Goal: Transaction & Acquisition: Purchase product/service

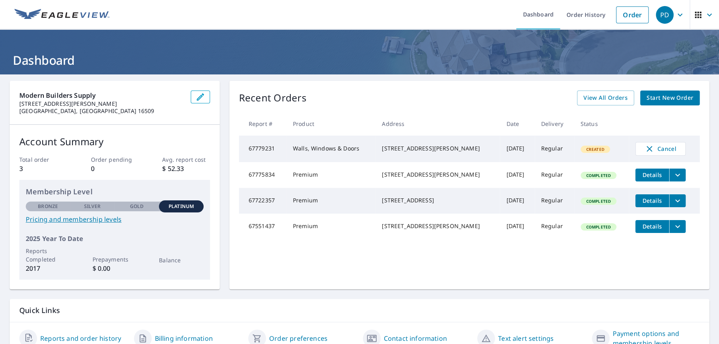
click at [670, 99] on span "Start New Order" at bounding box center [669, 98] width 47 height 10
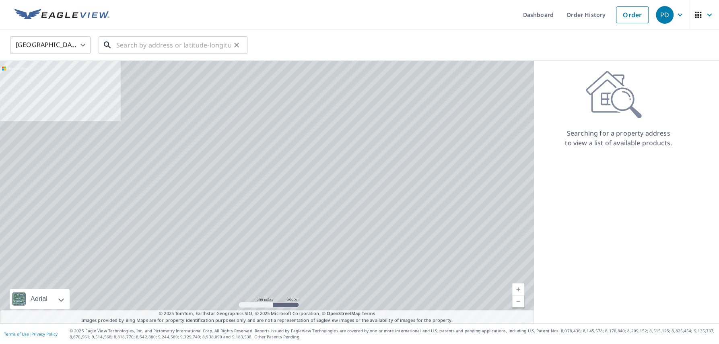
click at [138, 41] on input "text" at bounding box center [173, 45] width 115 height 23
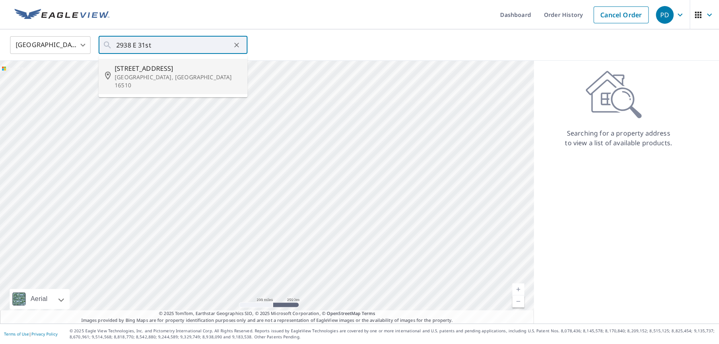
type input "[STREET_ADDRESS]"
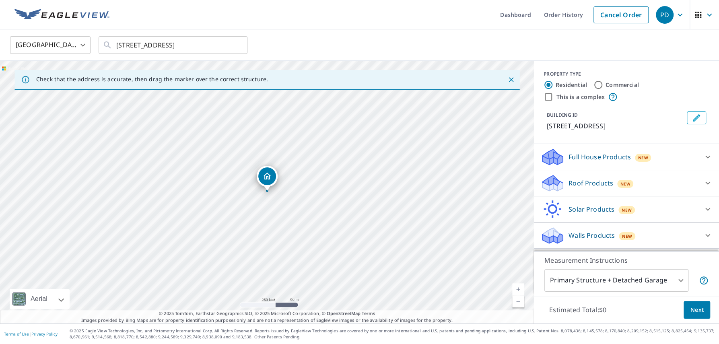
click at [624, 187] on div "New" at bounding box center [625, 184] width 16 height 8
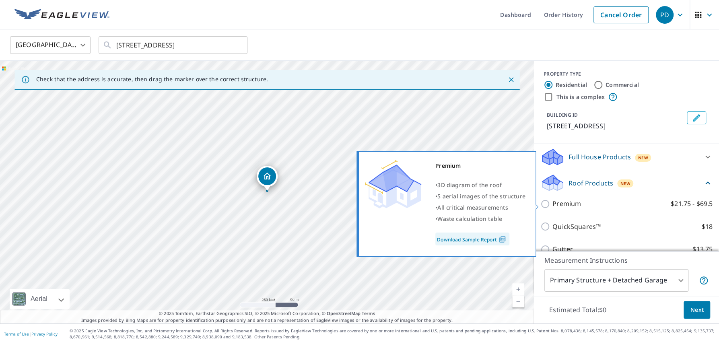
click at [549, 204] on input "Premium $21.75 - $69.5" at bounding box center [546, 204] width 12 height 10
checkbox input "true"
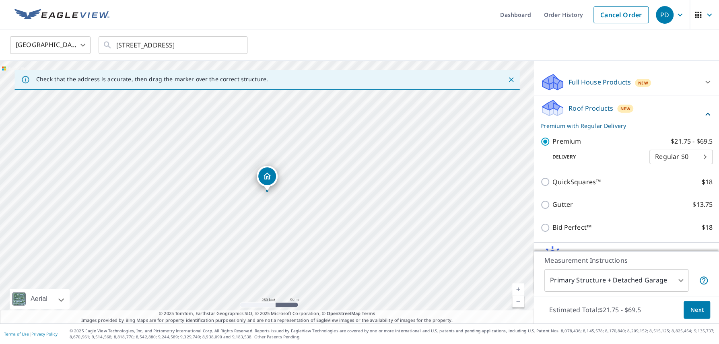
scroll to position [102, 0]
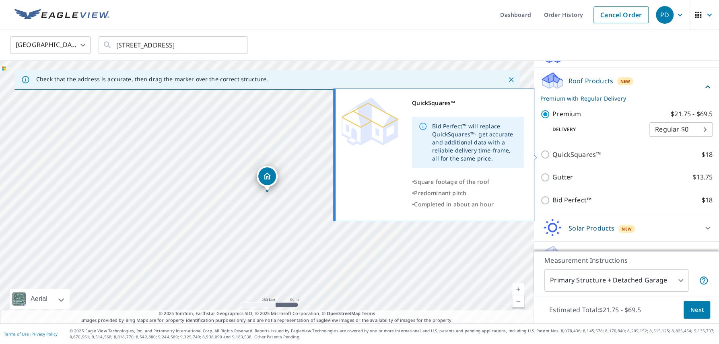
click at [544, 153] on input "QuickSquares™ $18" at bounding box center [546, 155] width 12 height 10
checkbox input "true"
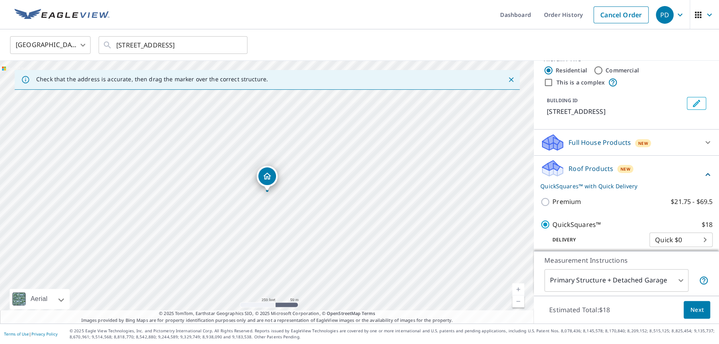
scroll to position [0, 0]
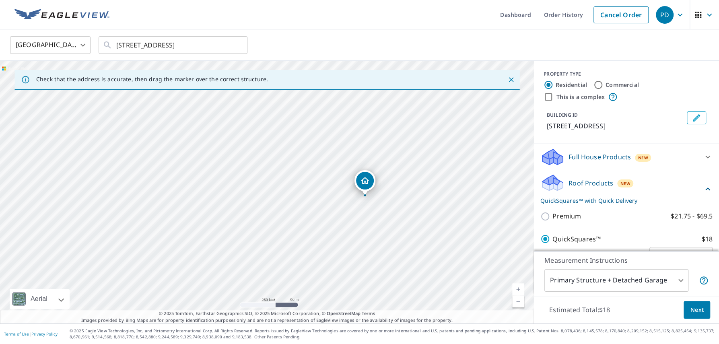
drag, startPoint x: 302, startPoint y: 210, endPoint x: 394, endPoint y: 215, distance: 91.4
click at [394, 215] on div "[STREET_ADDRESS]" at bounding box center [267, 192] width 534 height 263
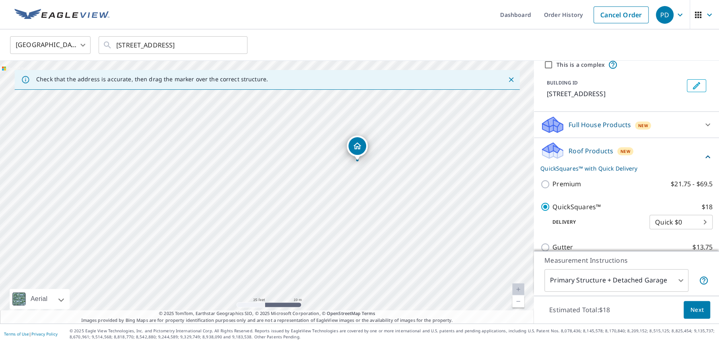
scroll to position [51, 0]
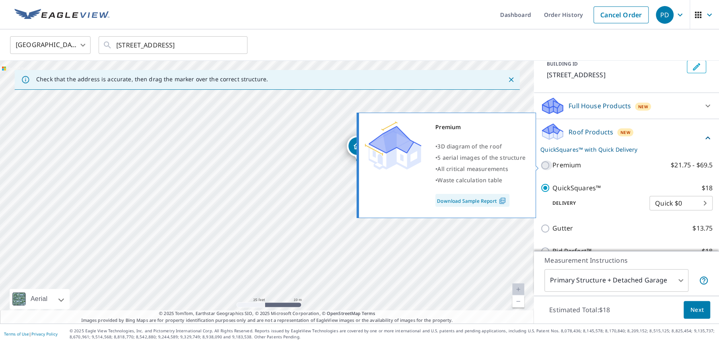
click at [547, 167] on input "Premium $21.75 - $69.5" at bounding box center [546, 165] width 12 height 10
checkbox input "true"
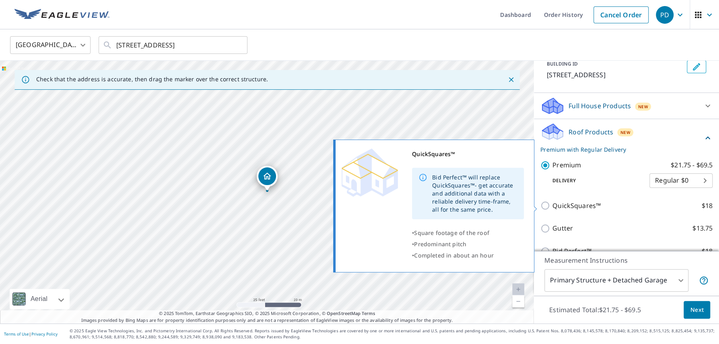
click at [543, 204] on input "QuickSquares™ $18" at bounding box center [546, 206] width 12 height 10
checkbox input "true"
checkbox input "false"
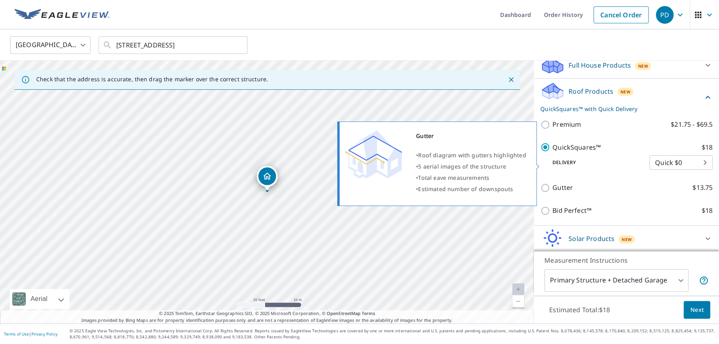
scroll to position [120, 0]
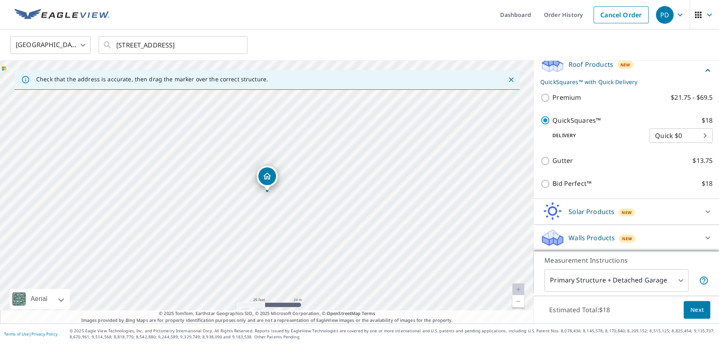
click at [698, 308] on span "Next" at bounding box center [697, 310] width 14 height 10
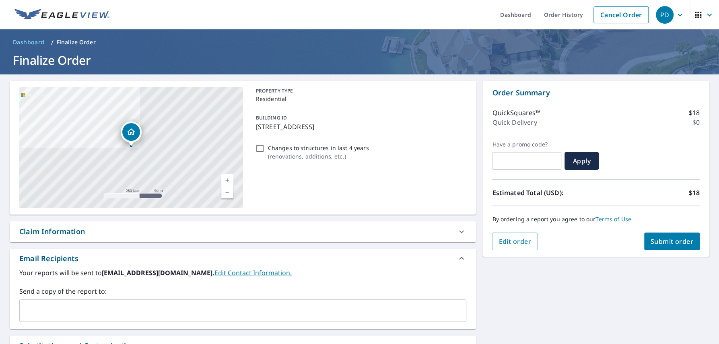
click at [93, 232] on div "Claim Information" at bounding box center [235, 231] width 432 height 11
checkbox input "true"
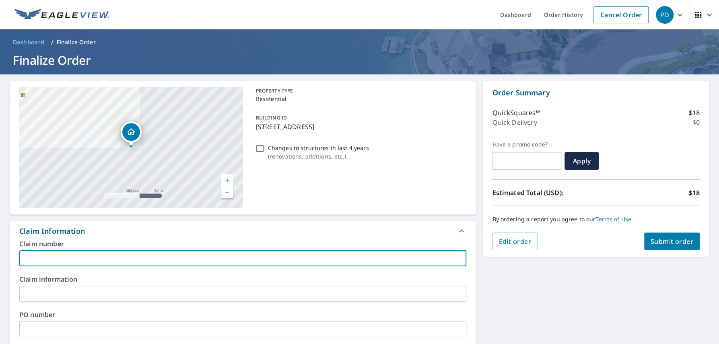
click at [103, 265] on input "text" at bounding box center [242, 258] width 447 height 16
type input "B"
checkbox input "true"
type input "By"
checkbox input "true"
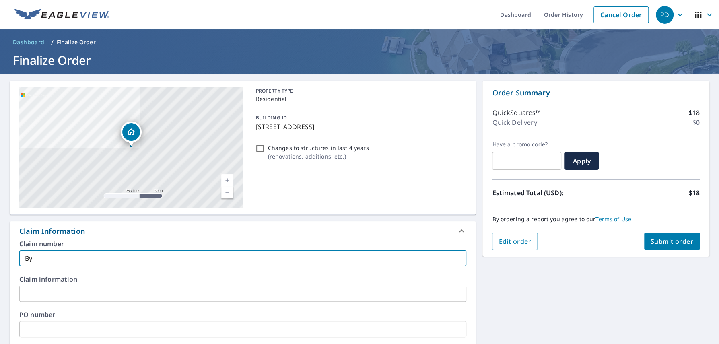
type input "Byl"
checkbox input "true"
type input "[PERSON_NAME]"
checkbox input "true"
type input "[PERSON_NAME]"
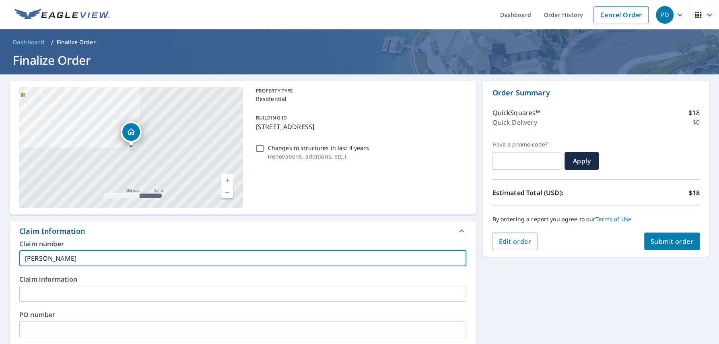
checkbox input "true"
type input "[PERSON_NAME]'"
checkbox input "true"
type input "[PERSON_NAME]"
checkbox input "true"
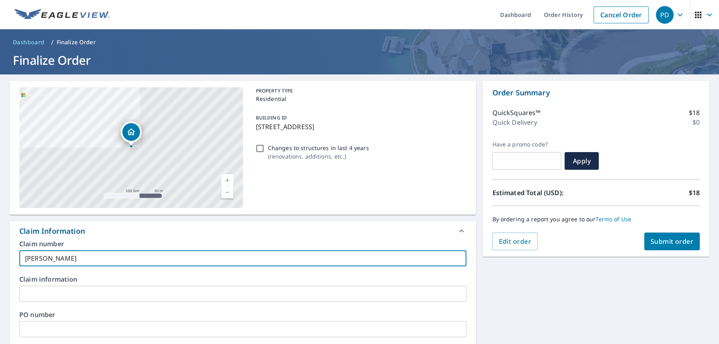
type input "[PERSON_NAME]"
checkbox input "true"
type input "[PERSON_NAME] H"
checkbox input "true"
type input "[PERSON_NAME] Hi"
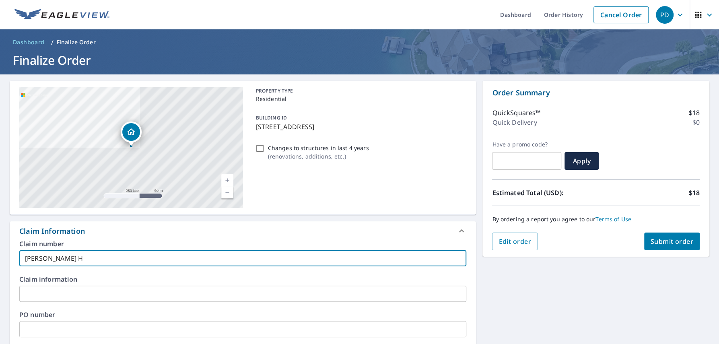
checkbox input "true"
type input "[PERSON_NAME] Him"
checkbox input "true"
type input "[PERSON_NAME] Hime"
checkbox input "true"
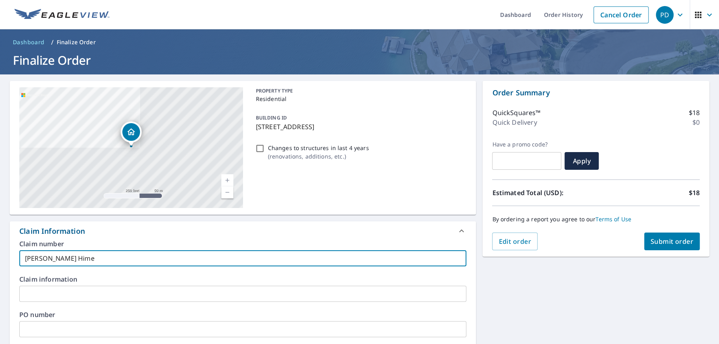
type input "[PERSON_NAME] Him"
checkbox input "true"
type input "[PERSON_NAME] Hi"
checkbox input "true"
type input "[PERSON_NAME] H"
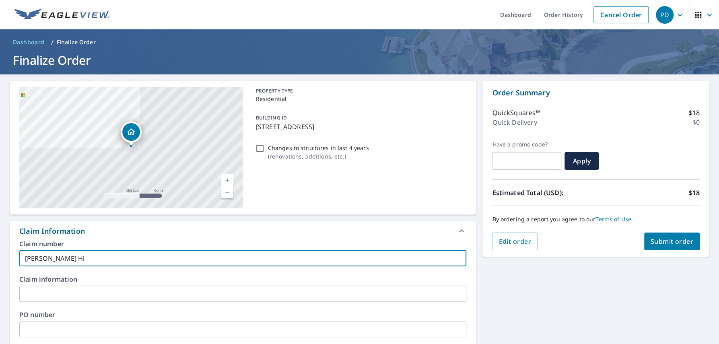
checkbox input "true"
type input "[PERSON_NAME] Ho"
checkbox input "true"
type input "[PERSON_NAME] [PERSON_NAME]"
checkbox input "true"
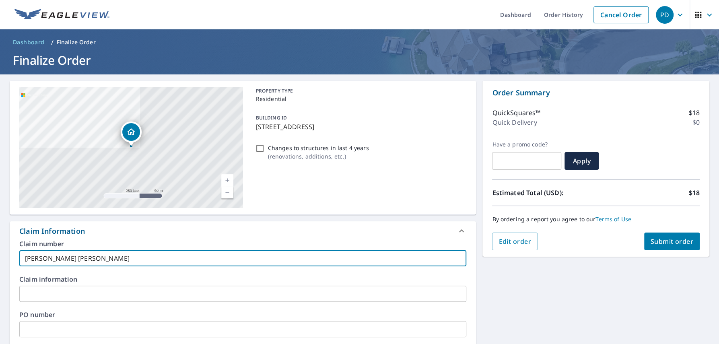
type input "[PERSON_NAME] Home"
checkbox input "true"
type input "[PERSON_NAME] Home"
checkbox input "true"
type input "[PERSON_NAME] Home I"
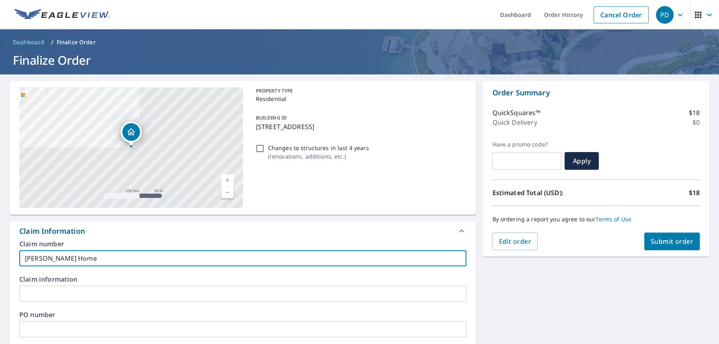
checkbox input "true"
type input "[PERSON_NAME] Home I,"
checkbox input "true"
type input "[PERSON_NAME] Home I"
checkbox input "true"
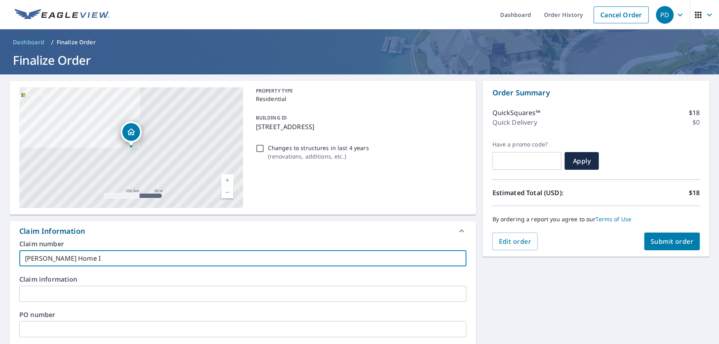
type input "[PERSON_NAME] Home Im"
checkbox input "true"
type input "[PERSON_NAME] Home Imp"
checkbox input "true"
type input "[PERSON_NAME] Home Imp."
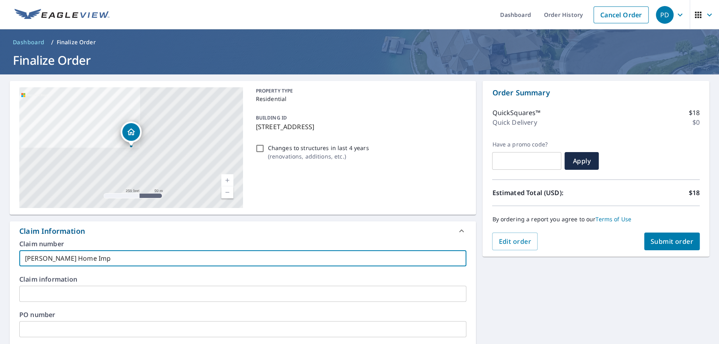
checkbox input "true"
type input "[PERSON_NAME] Home Imp."
checkbox input "true"
type input "[PERSON_NAME] Home Imp. -"
checkbox input "true"
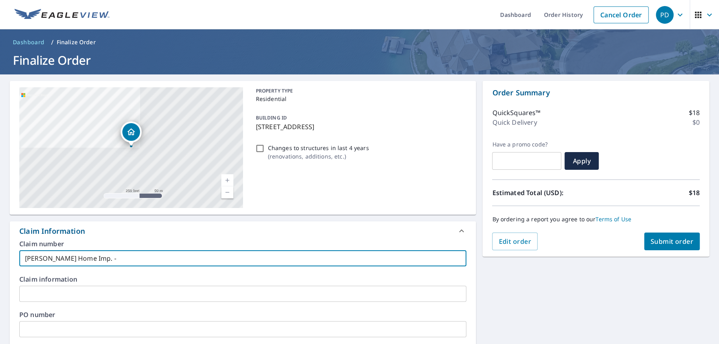
type input "[PERSON_NAME] Home Imp. -"
checkbox input "true"
type input "[PERSON_NAME] Home Imp. - 2"
checkbox input "true"
type input "[PERSON_NAME] Home Imp. - 29"
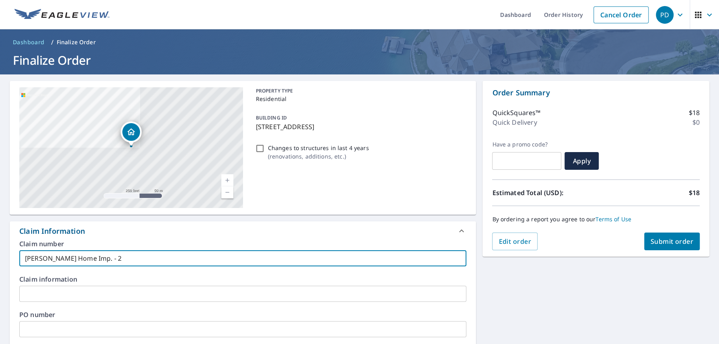
checkbox input "true"
type input "[PERSON_NAME] Home Imp. - 293"
checkbox input "true"
type input "[PERSON_NAME] Home Imp. - 2938"
checkbox input "true"
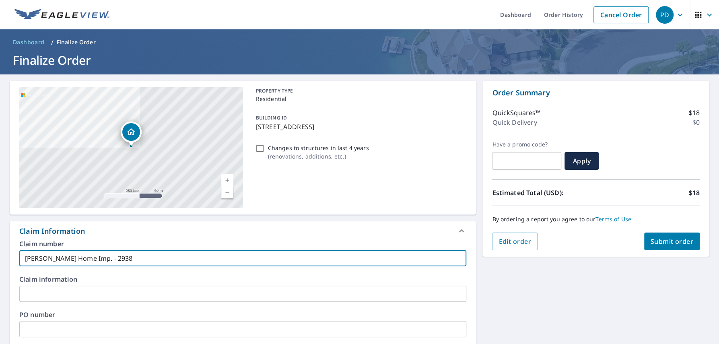
type input "[PERSON_NAME] Home Imp. - 2938"
checkbox input "true"
type input "[PERSON_NAME] Home Imp. - 2938 E"
checkbox input "true"
type input "[PERSON_NAME] Home Imp. - 2938 E"
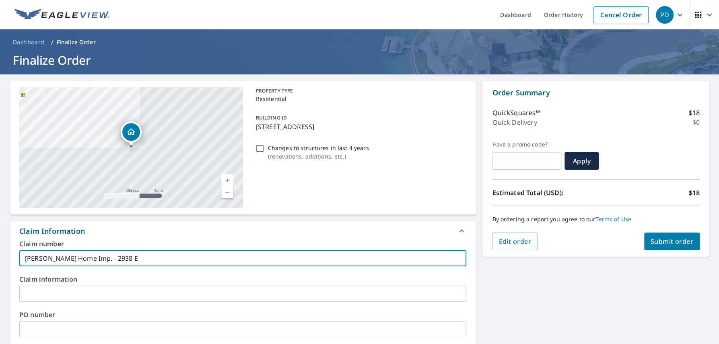
checkbox input "true"
type input "[PERSON_NAME] Home Imp. - 2938 E S"
checkbox input "true"
type input "[PERSON_NAME] Home Imp. - 2938 E"
checkbox input "true"
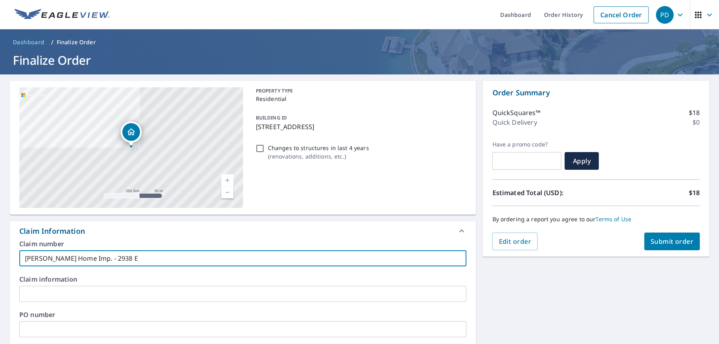
type input "[PERSON_NAME] Home Imp. - 2938 E 3"
checkbox input "true"
type input "[PERSON_NAME] Home Imp. - 2938 E 31"
checkbox input "true"
type input "[PERSON_NAME] Home Imp. - 2938 E 31s"
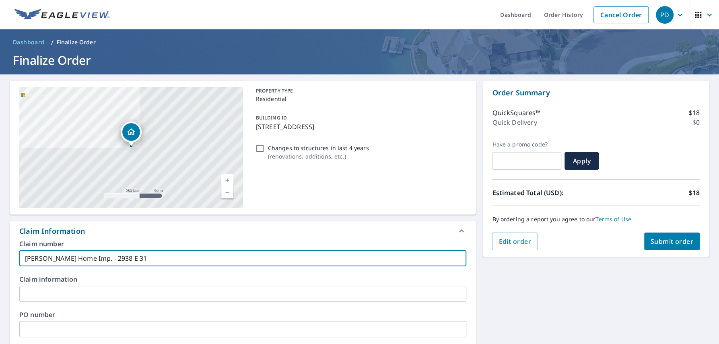
checkbox input "true"
type input "[PERSON_NAME] Home Imp. - 2938 E 31st"
checkbox input "true"
type input "[PERSON_NAME] Home Imp. - 2938 E 31st"
checkbox input "true"
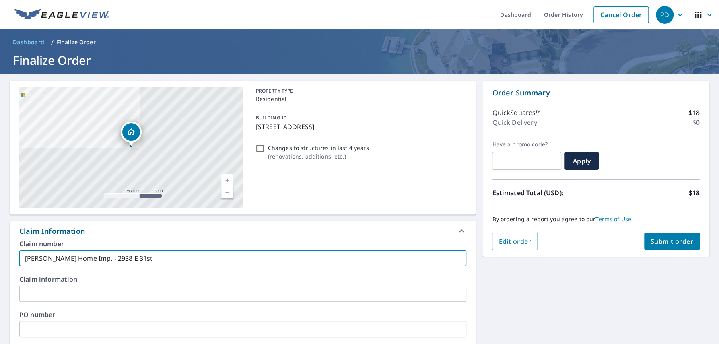
type input "[PERSON_NAME] Home Imp. - 2938 E 31st S"
checkbox input "true"
type input "[PERSON_NAME] Home Imp. - 2938 E 31st"
checkbox input "true"
type input "[PERSON_NAME] Home Imp. - 2938 E 31st E"
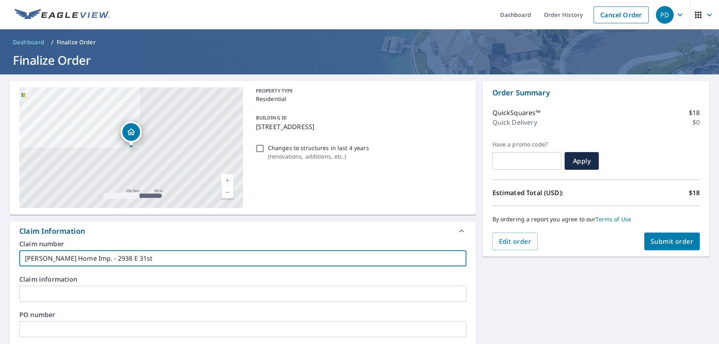
checkbox input "true"
type input "[PERSON_NAME] Home Imp. - 2938 E 31st Er"
checkbox input "true"
type input "[PERSON_NAME] Home Imp. - 2938 E 31st Eri"
checkbox input "true"
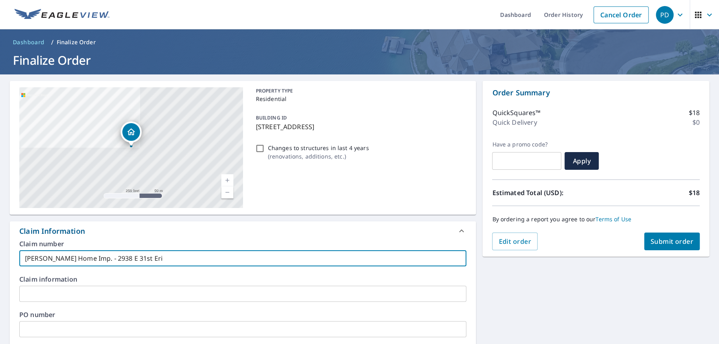
type input "[PERSON_NAME] Home Imp. - [STREET_ADDRESS]"
checkbox input "true"
type input "[PERSON_NAME] Home Imp. - 2938 E 31st Eri"
checkbox input "true"
type input "[PERSON_NAME] Home Imp. - 2938 E 31st Er"
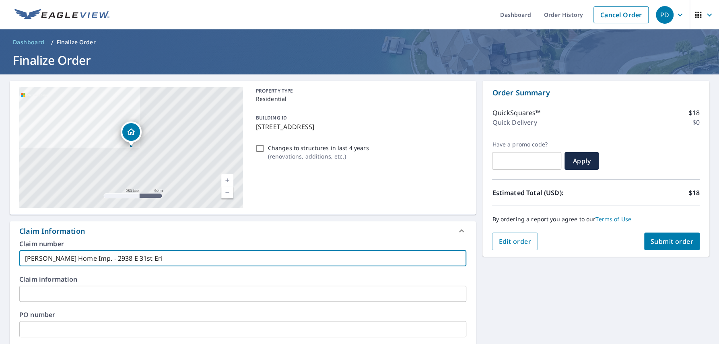
checkbox input "true"
type input "[PERSON_NAME] Home Imp. - 2938 E 31st E"
checkbox input "true"
type input "[PERSON_NAME] Home Imp. - 2938 E 31st"
checkbox input "true"
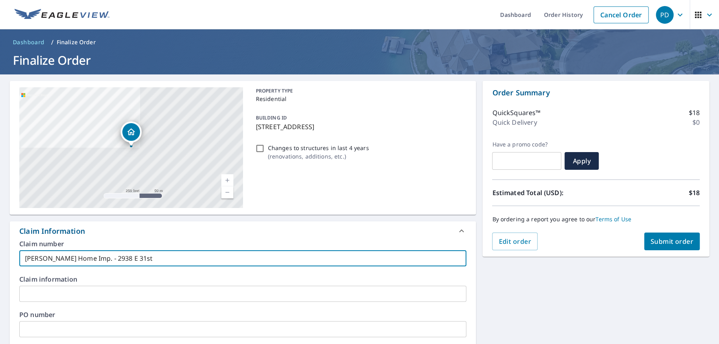
type input "[PERSON_NAME] Home Imp. - 2938 E 31st"
checkbox input "true"
type input "[PERSON_NAME] Home Imp. - [STREET_ADDRESS],"
checkbox input "true"
type input "[PERSON_NAME] Home Imp. - [STREET_ADDRESS],"
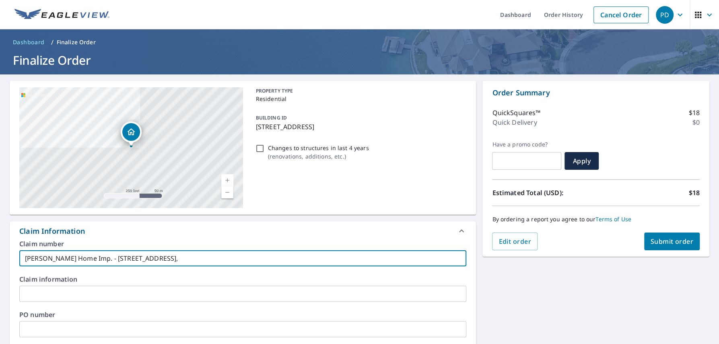
checkbox input "true"
type input "[PERSON_NAME] Home Imp. - 2938 E 31st, E"
checkbox input "true"
type input "[PERSON_NAME] Home Imp. - 2938 E 31st, Er"
checkbox input "true"
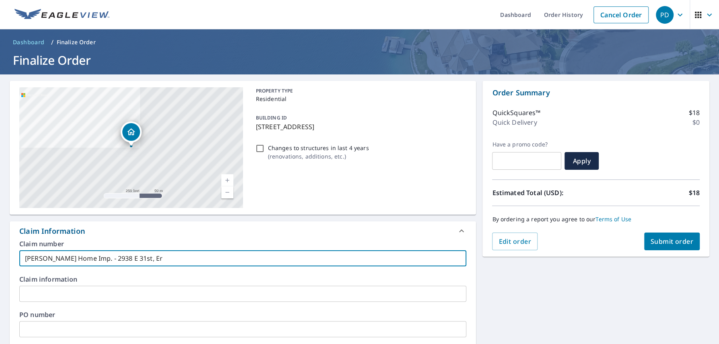
type input "[PERSON_NAME] Home Imp. - [STREET_ADDRESS]"
checkbox input "true"
type input "[PERSON_NAME] Home Imp. - [STREET_ADDRESS]"
checkbox input "true"
type input "[PERSON_NAME] Home Imp. - [STREET_ADDRESS]"
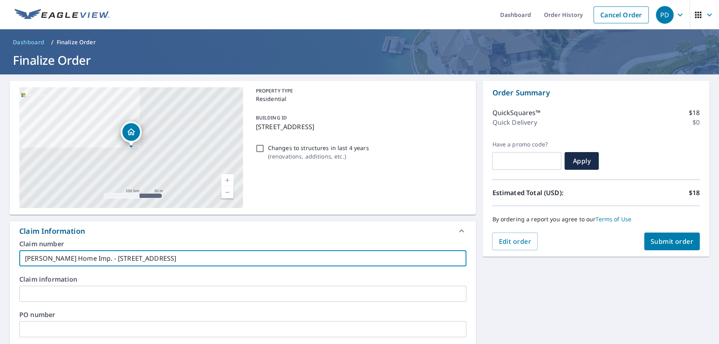
checkbox input "true"
type input "[PERSON_NAME] Home Imp. - [STREET_ADDRESS]"
checkbox input "true"
type input "[PERSON_NAME] Home Imp. - [STREET_ADDRESS],"
checkbox input "true"
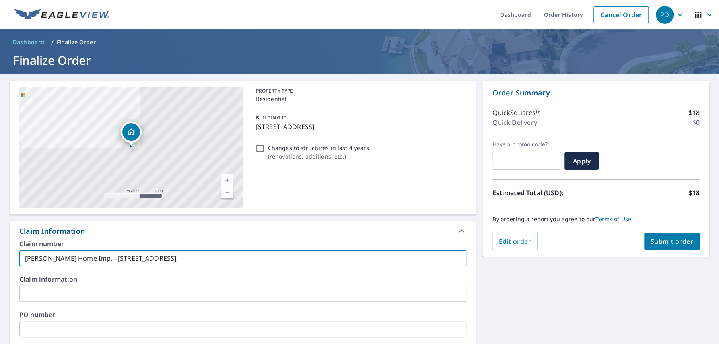
type input "[PERSON_NAME] Home Imp. - [STREET_ADDRESS],"
checkbox input "true"
type input "[PERSON_NAME] Home Imp. - [STREET_ADDRESS], {"
checkbox input "true"
type input "[PERSON_NAME] Home Imp. - [STREET_ADDRESS],"
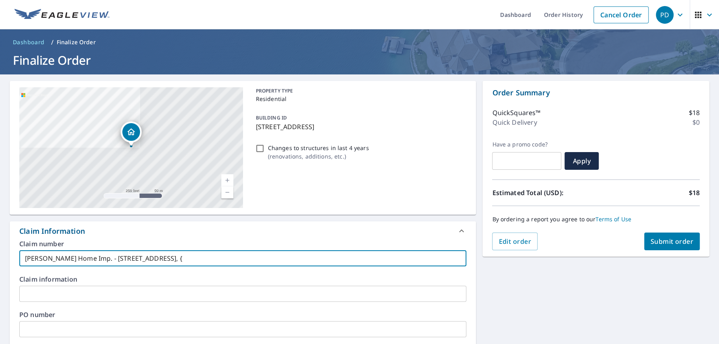
checkbox input "true"
type input "[PERSON_NAME] Home Imp. - [STREET_ADDRESS]"
checkbox input "true"
type input "[PERSON_NAME] Home Imp. - [STREET_ADDRESS]"
checkbox input "true"
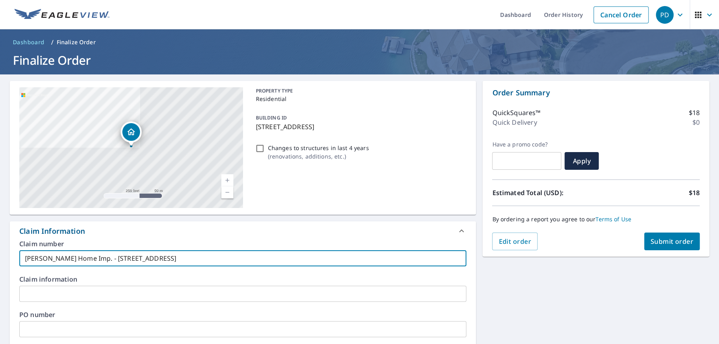
type input "[PERSON_NAME] Home Imp. - [STREET_ADDRESS]"
checkbox input "true"
type input "[PERSON_NAME] Home Imp. - [STREET_ADDRESS]"
checkbox input "true"
type input "[PERSON_NAME] Home Imp. - [STREET_ADDRESS]"
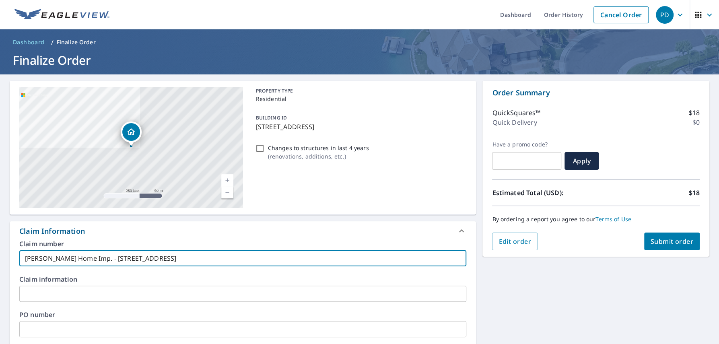
checkbox input "true"
type input "[PERSON_NAME] Home Imp. - [STREET_ADDRESS]"
checkbox input "true"
type input "[PERSON_NAME] Home Imp. - [STREET_ADDRESS]"
checkbox input "true"
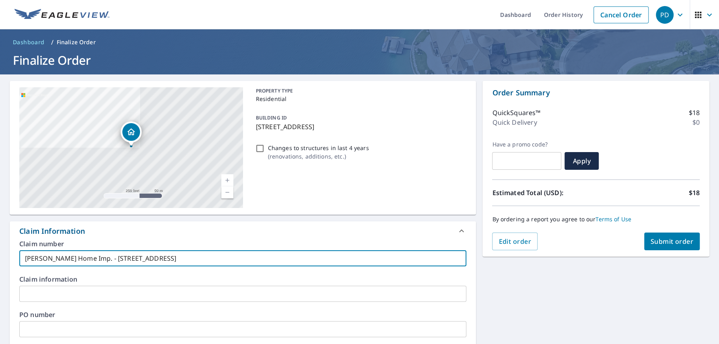
type input "[PERSON_NAME] Home Imp. - [STREET_ADDRESS]"
checkbox input "true"
click at [179, 254] on input "[PERSON_NAME] Home Imp. - [STREET_ADDRESS]" at bounding box center [242, 258] width 447 height 16
type input "[PERSON_NAME] Home Imp. - [STREET_ADDRESS]"
click at [83, 294] on input "text" at bounding box center [242, 294] width 447 height 16
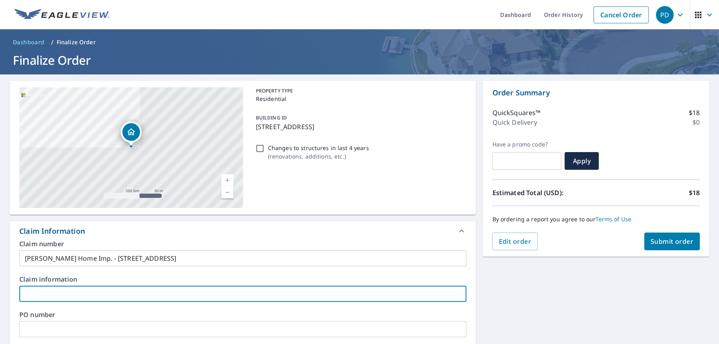
paste input "[PERSON_NAME] Home Imp. - [STREET_ADDRESS]"
type input "[PERSON_NAME] Home Imp. - [STREET_ADDRESS]"
checkbox input "true"
type input "[PERSON_NAME] Home Imp. - [STREET_ADDRESS]"
click at [85, 259] on input "[PERSON_NAME] Home Imp. - [STREET_ADDRESS]" at bounding box center [242, 258] width 447 height 16
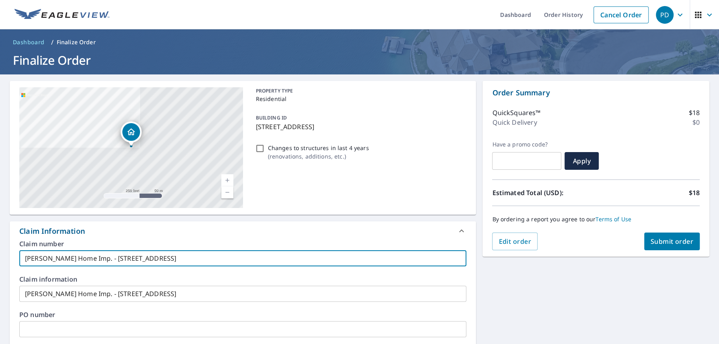
click at [664, 239] on span "Submit order" at bounding box center [671, 241] width 43 height 9
checkbox input "true"
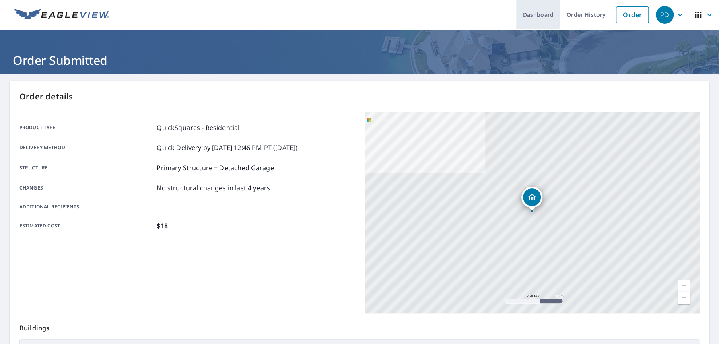
click at [524, 18] on link "Dashboard" at bounding box center [538, 14] width 44 height 29
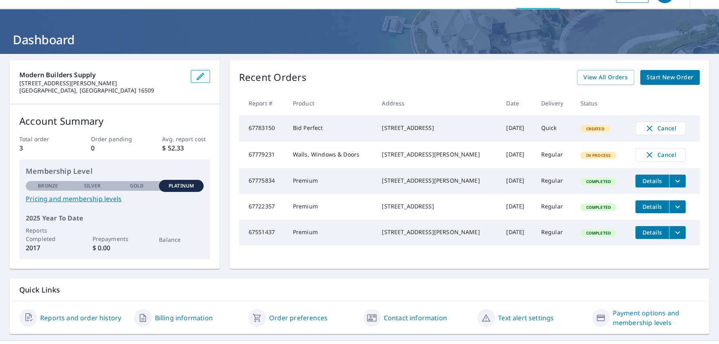
scroll to position [37, 0]
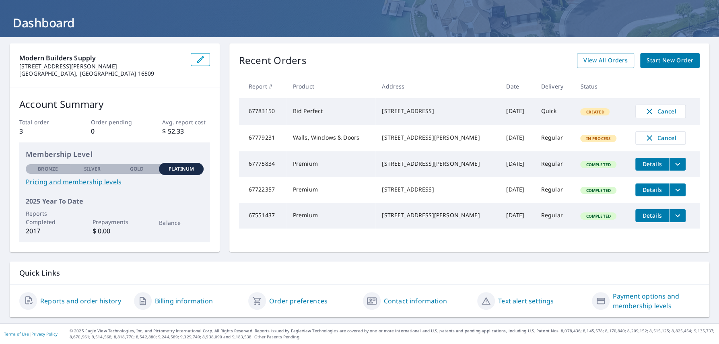
click at [334, 144] on td "Walls, Windows & Doors" at bounding box center [330, 138] width 89 height 27
click at [582, 140] on span "In Process" at bounding box center [598, 139] width 35 height 6
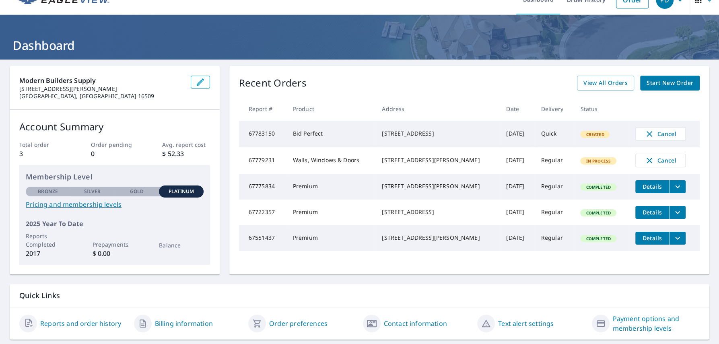
scroll to position [0, 0]
